Goal: Book appointment/travel/reservation

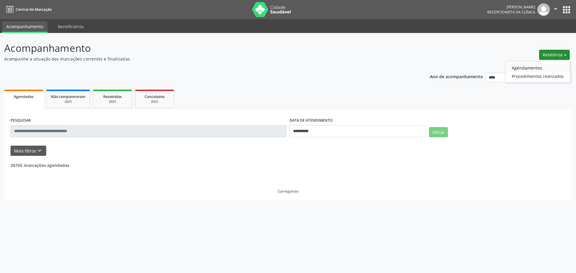
drag, startPoint x: 0, startPoint y: 0, endPoint x: 544, endPoint y: 64, distance: 547.4
click at [544, 64] on link "Agendamentos" at bounding box center [537, 68] width 64 height 8
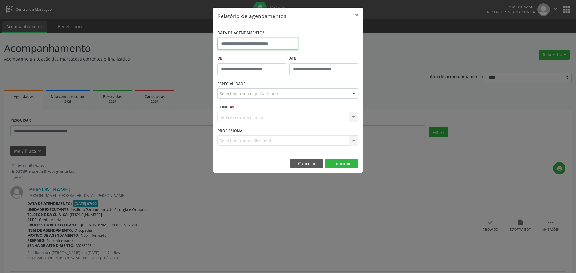
click at [263, 43] on input "text" at bounding box center [257, 44] width 81 height 12
click at [250, 97] on span "12" at bounding box center [250, 99] width 12 height 12
type input "**********"
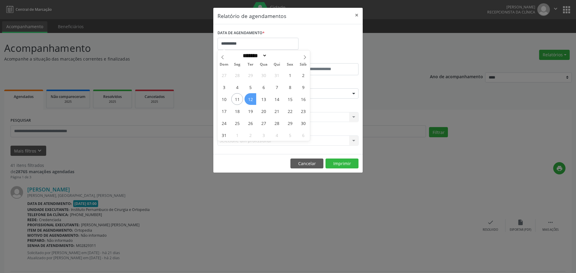
click at [250, 97] on span "12" at bounding box center [250, 99] width 12 height 12
click at [272, 90] on div "Seleciona uma especialidade" at bounding box center [287, 93] width 141 height 10
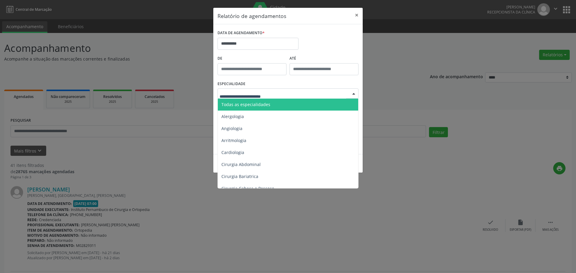
click at [267, 97] on input "text" at bounding box center [283, 97] width 127 height 12
click at [267, 104] on span "Todas as especialidades" at bounding box center [245, 105] width 49 height 6
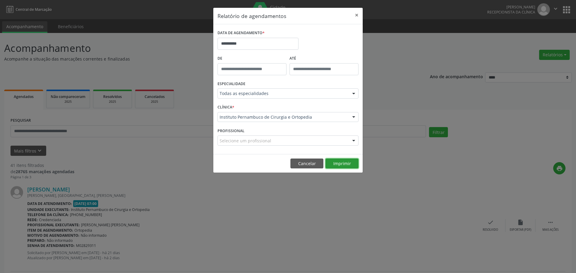
click at [334, 160] on button "Imprimir" at bounding box center [341, 164] width 33 height 10
